Goal: Information Seeking & Learning: Learn about a topic

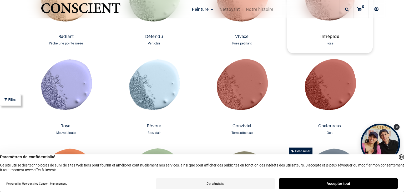
scroll to position [593, 0]
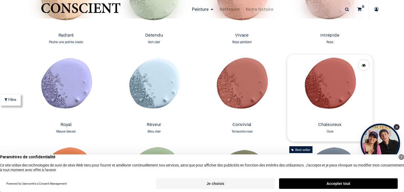
click at [321, 94] on img at bounding box center [329, 87] width 85 height 65
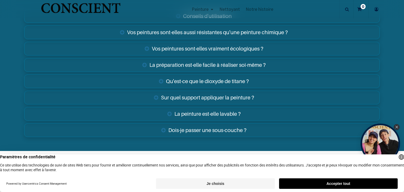
scroll to position [890, 0]
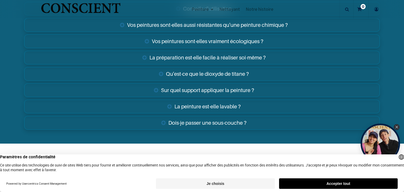
click at [206, 83] on link "Sur quel support appliquer la peinture ?" at bounding box center [202, 90] width 356 height 14
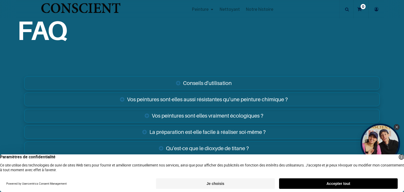
scroll to position [815, 0]
click at [210, 142] on link "Qu'est-ce que le dioxyde de titane ?" at bounding box center [202, 149] width 356 height 14
click at [213, 142] on link "Qu'est-ce que le dioxyde de titane ?" at bounding box center [202, 149] width 356 height 14
click at [396, 126] on icon "Close Tolstoy widget" at bounding box center [396, 126] width 3 height 3
